Goal: Task Accomplishment & Management: Use online tool/utility

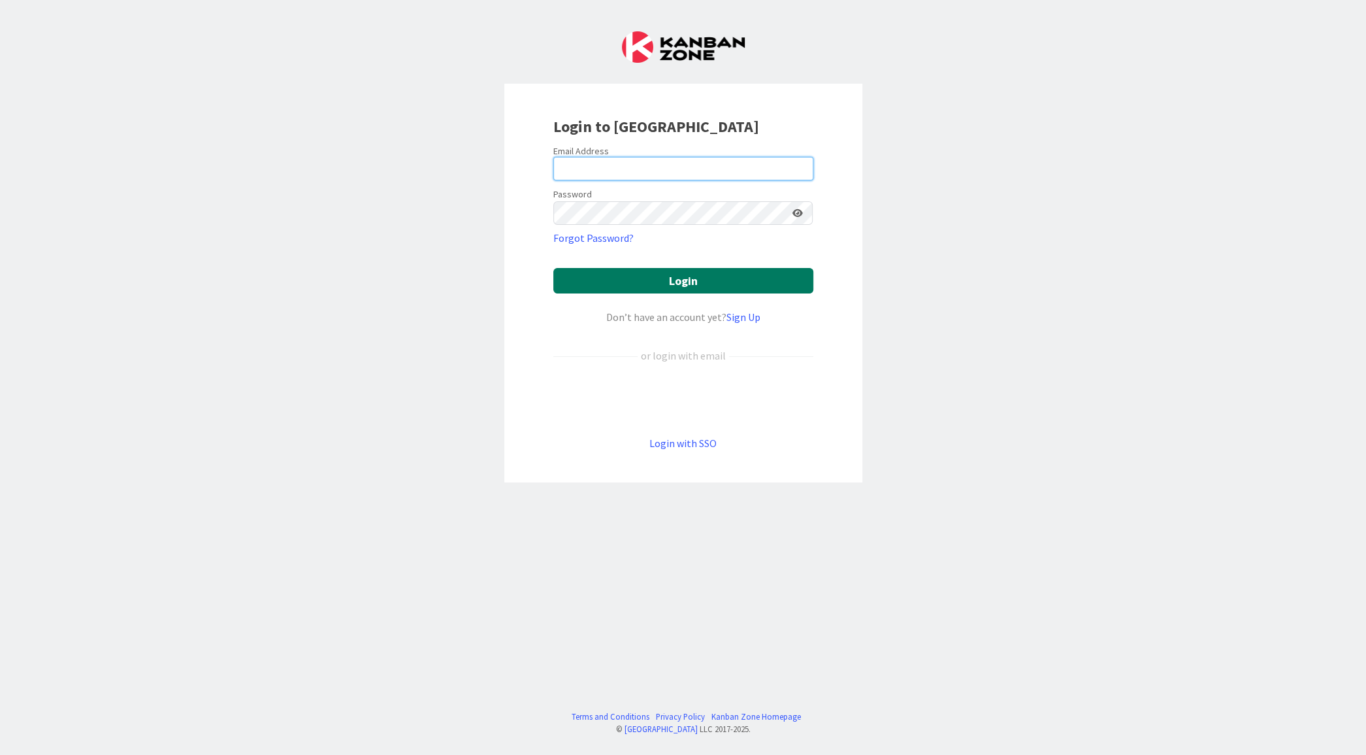
type input "[EMAIL_ADDRESS][DOMAIN_NAME]"
drag, startPoint x: 653, startPoint y: 275, endPoint x: 684, endPoint y: 287, distance: 32.3
click at [653, 275] on button "Login" at bounding box center [683, 280] width 260 height 25
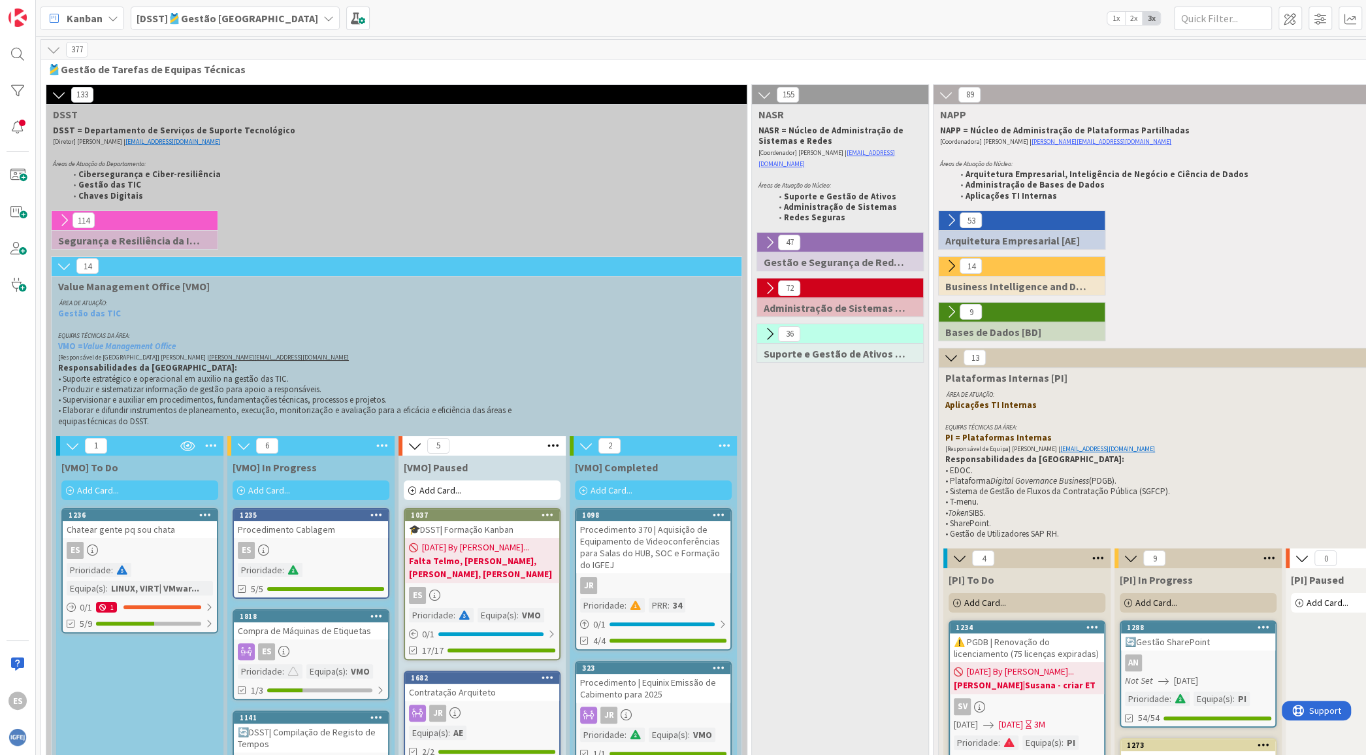
click at [180, 18] on b "[DSST]🎽Gestão [GEOGRAPHIC_DATA]" at bounding box center [228, 18] width 182 height 13
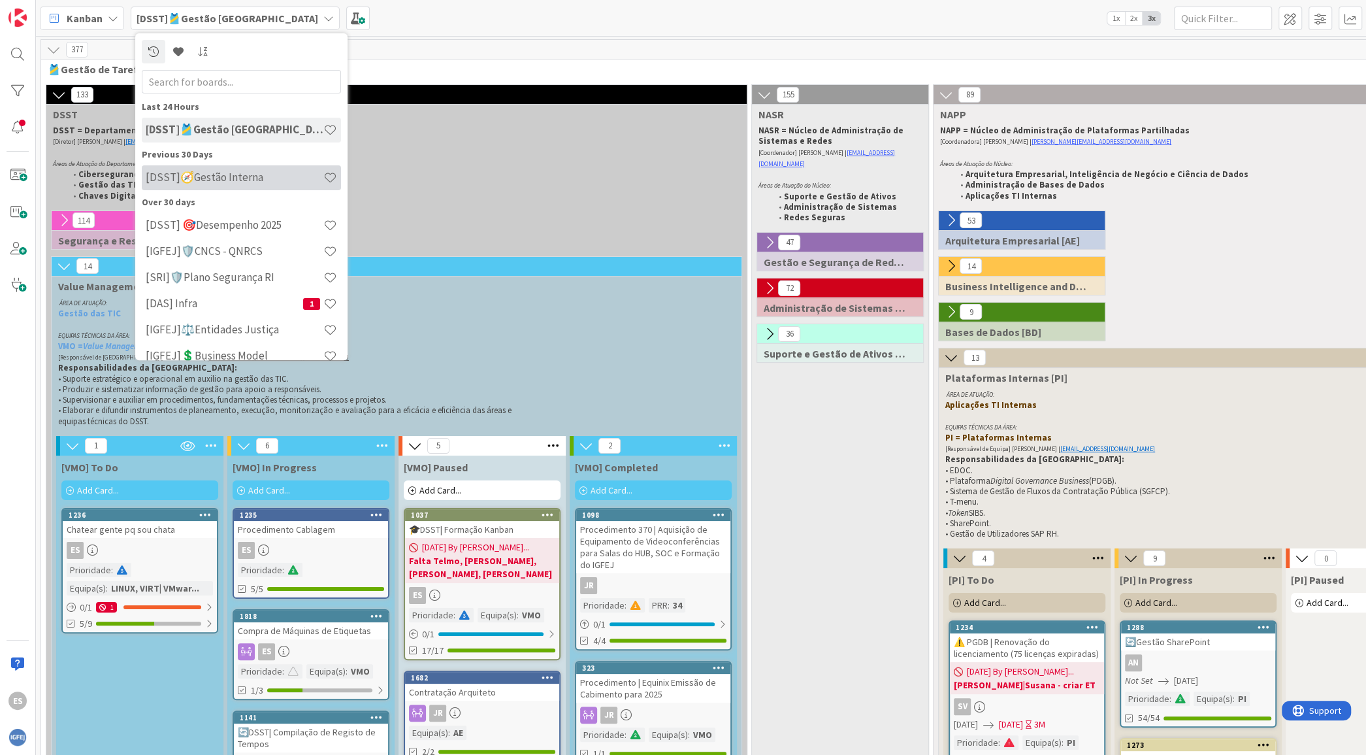
click at [209, 174] on h4 "[DSST]🧭Gestão Interna" at bounding box center [235, 177] width 178 height 13
